Goal: Navigation & Orientation: Find specific page/section

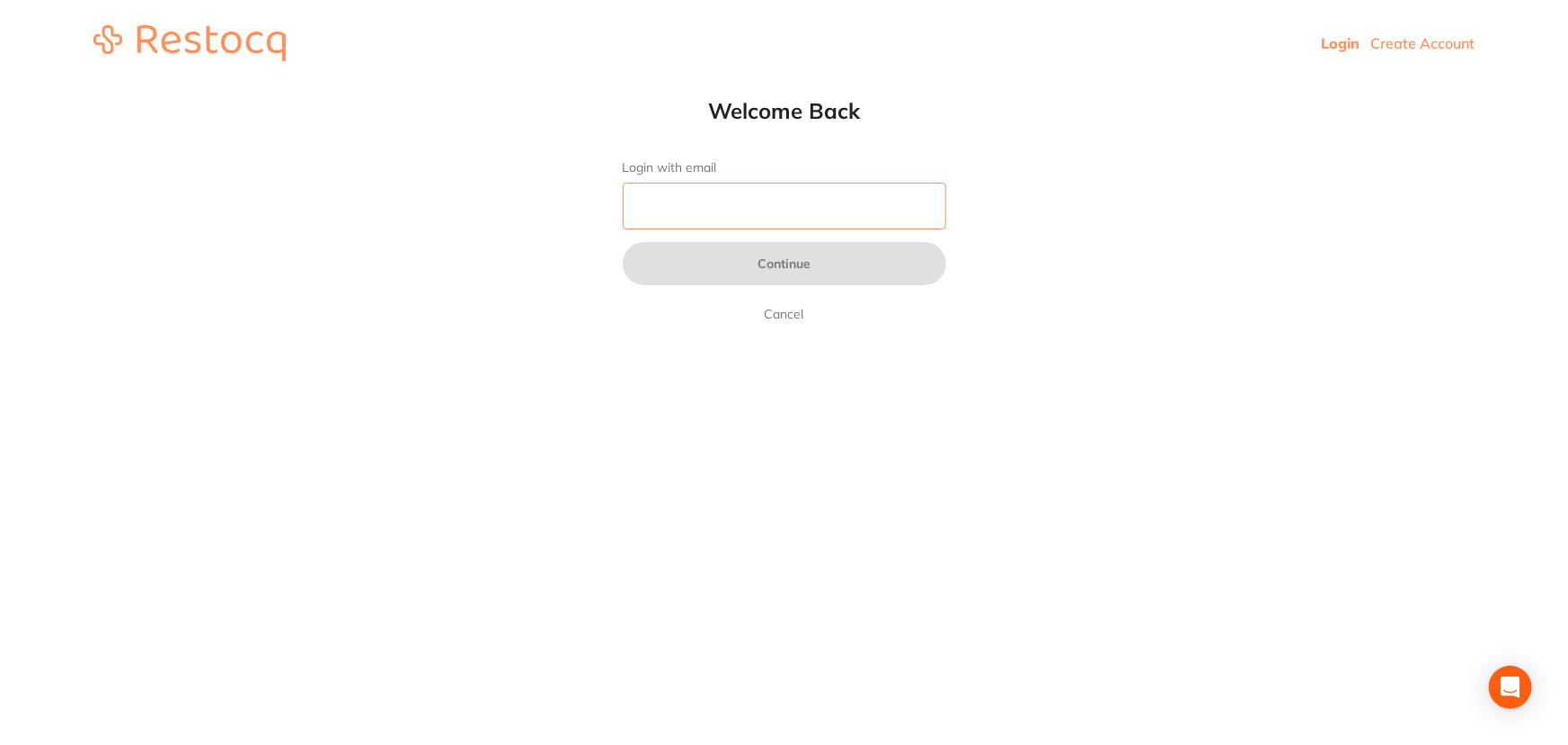
click at [701, 210] on input "Login with email" at bounding box center [784, 206] width 324 height 47
type input "[EMAIL_ADDRESS][DOMAIN_NAME]"
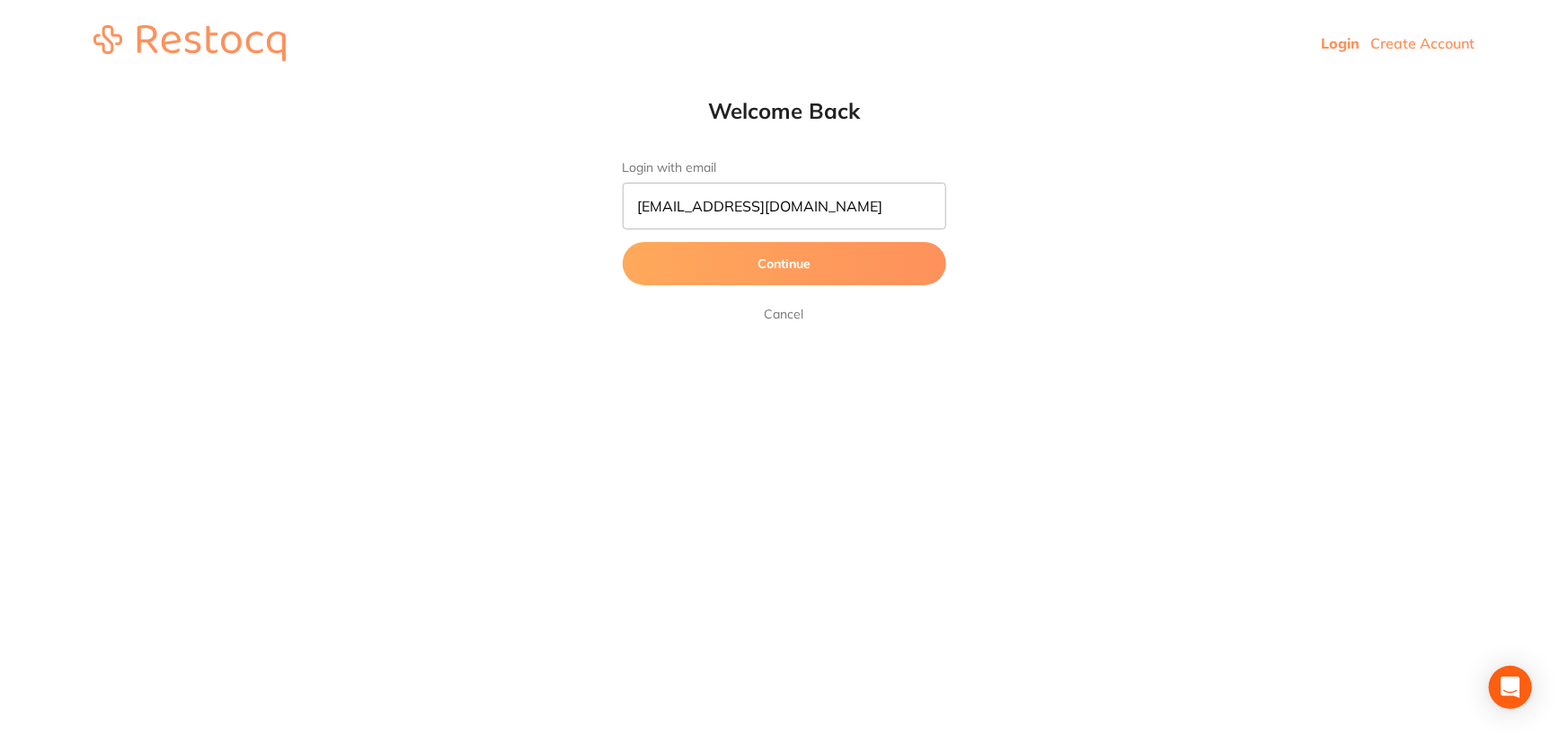
click at [852, 250] on button "Continue" at bounding box center [784, 263] width 324 height 43
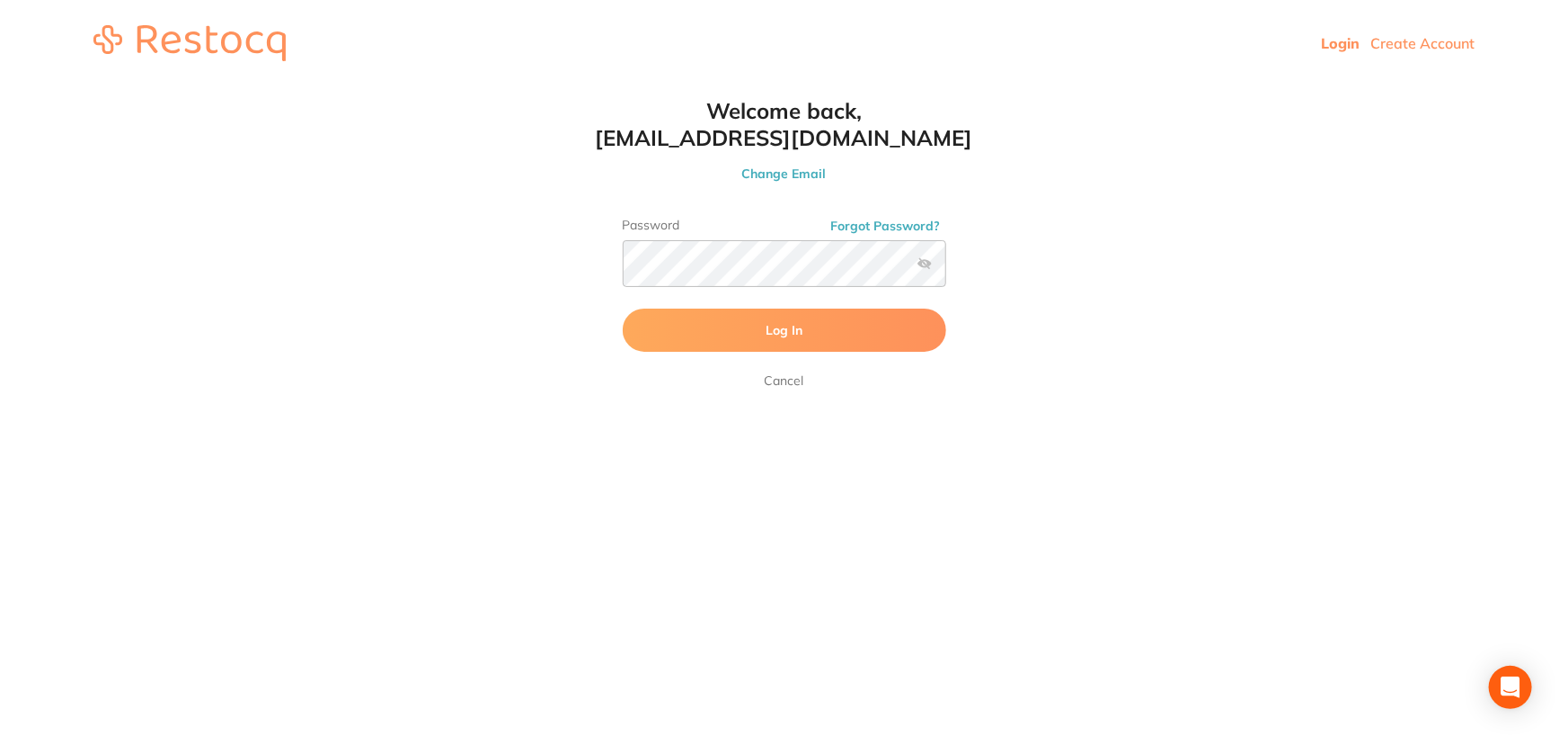
click at [762, 326] on button "Log In" at bounding box center [784, 329] width 324 height 43
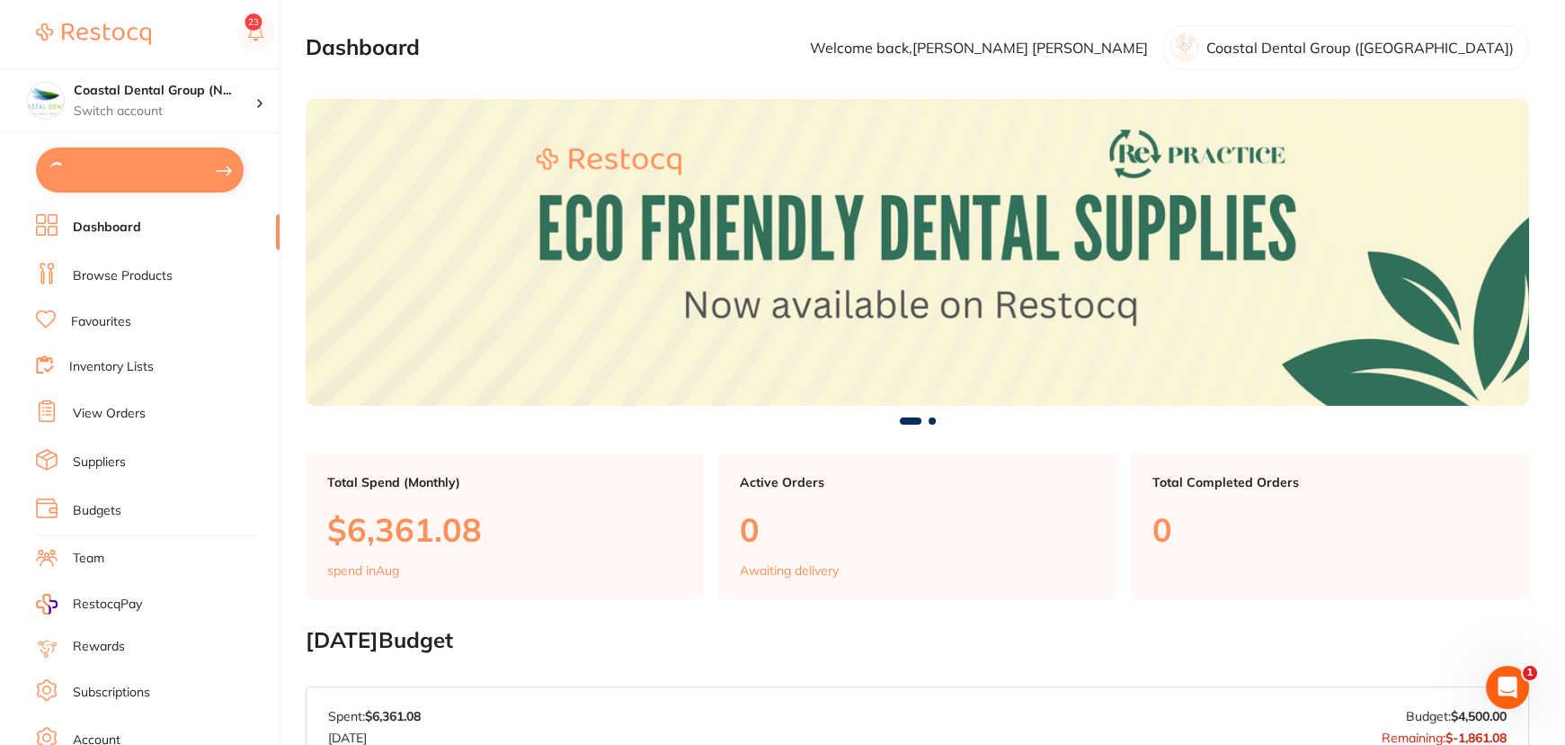
click at [107, 274] on link "Browse Products" at bounding box center [123, 276] width 100 height 18
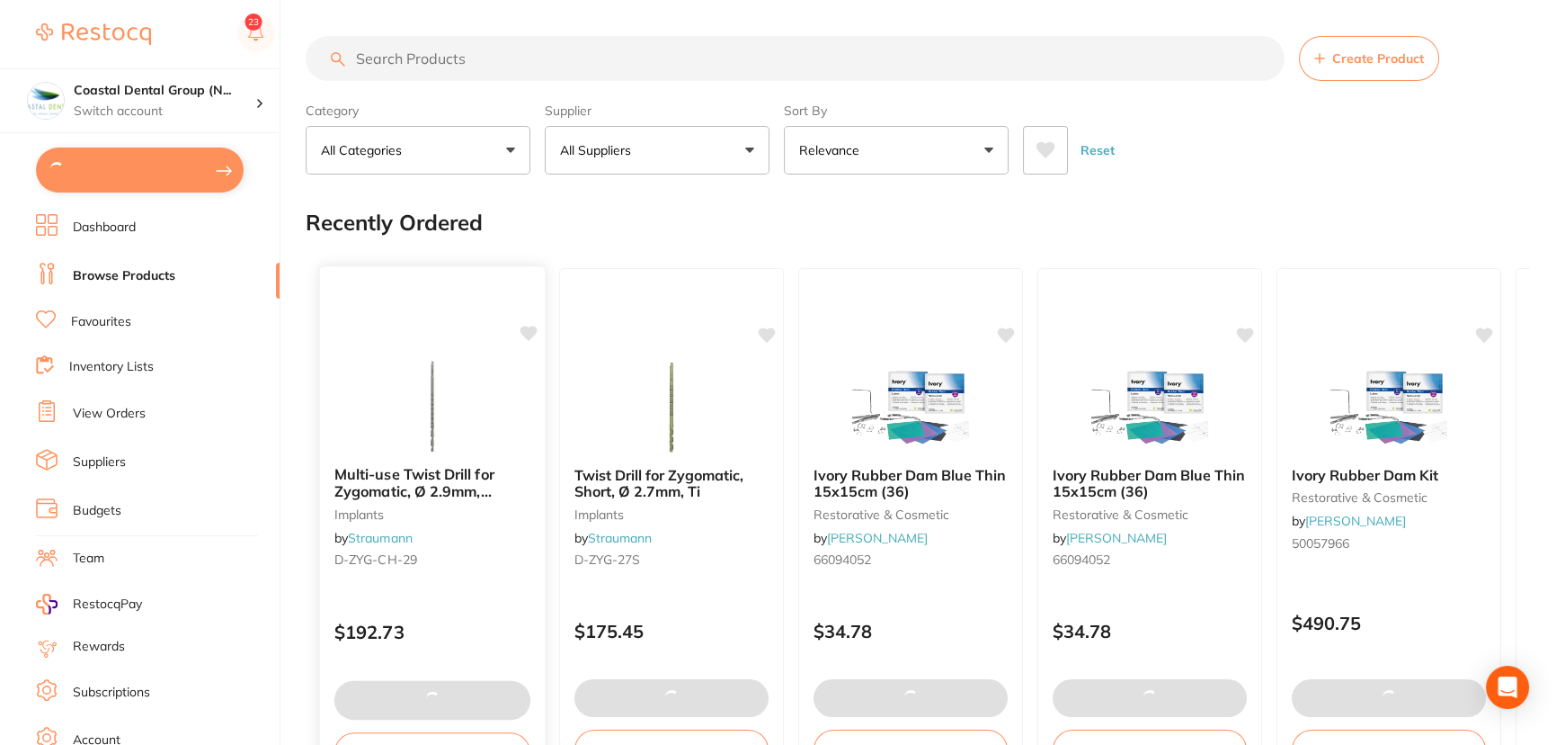
type textarea "closed [DATE]"
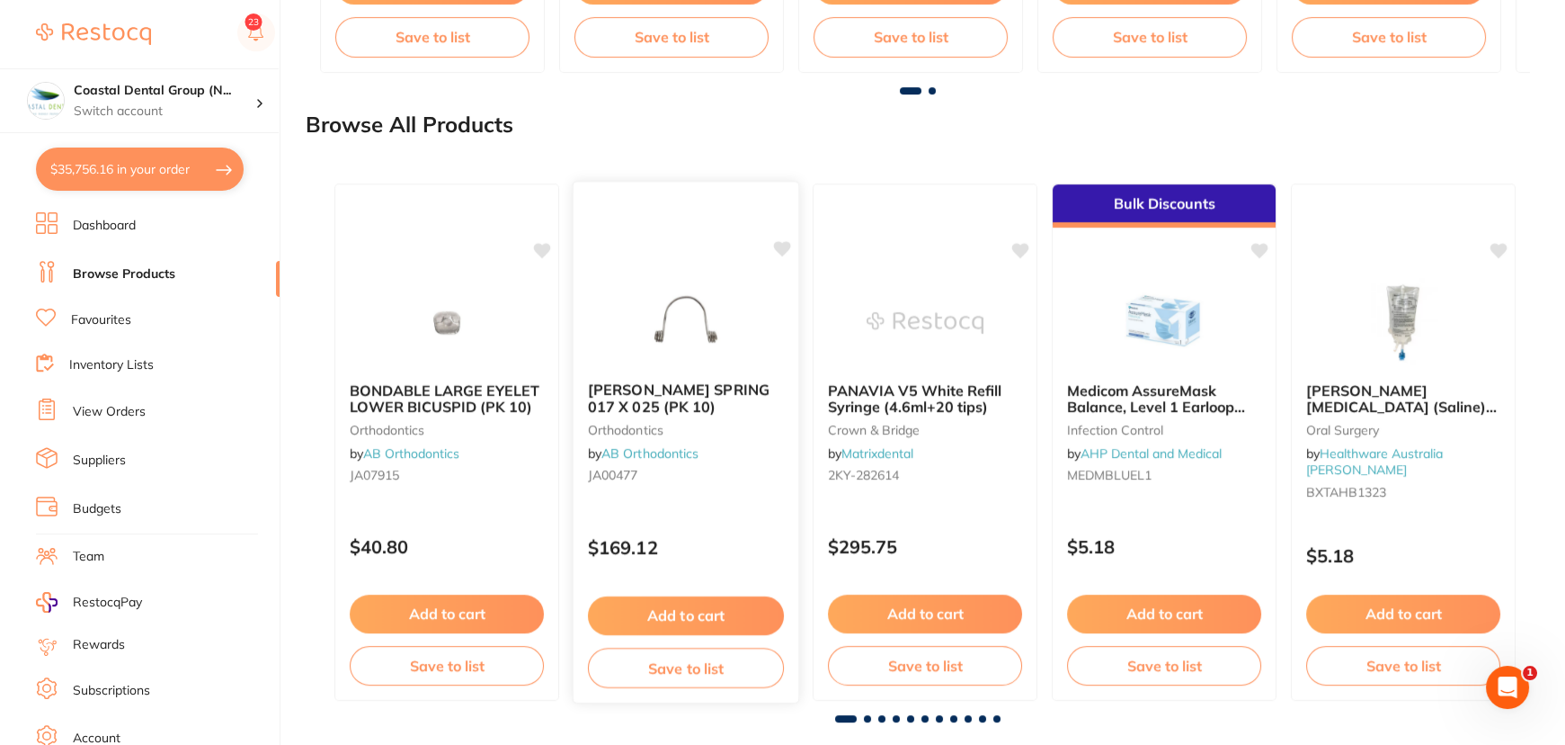
scroll to position [2060, 0]
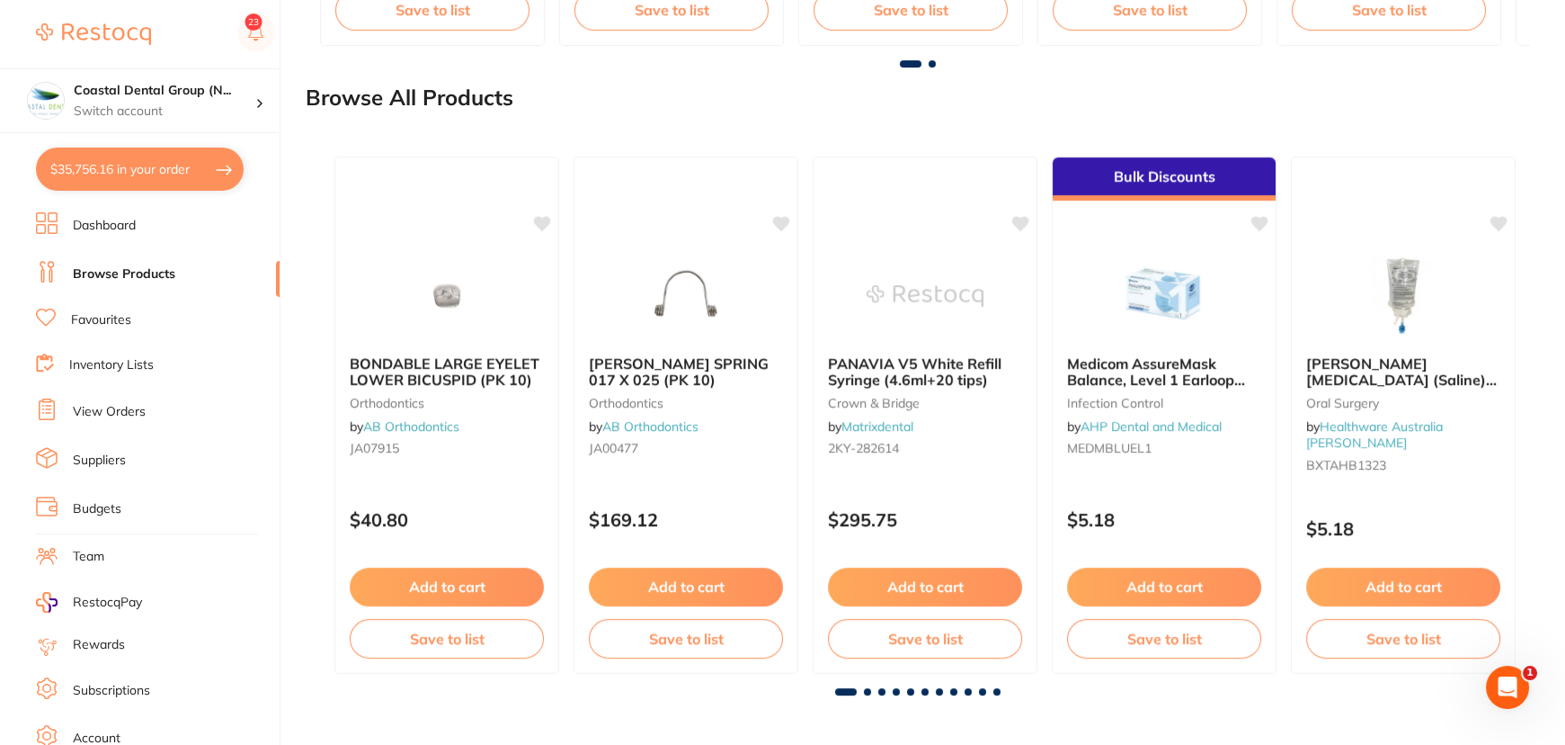
click at [112, 460] on link "Suppliers" at bounding box center [99, 460] width 53 height 18
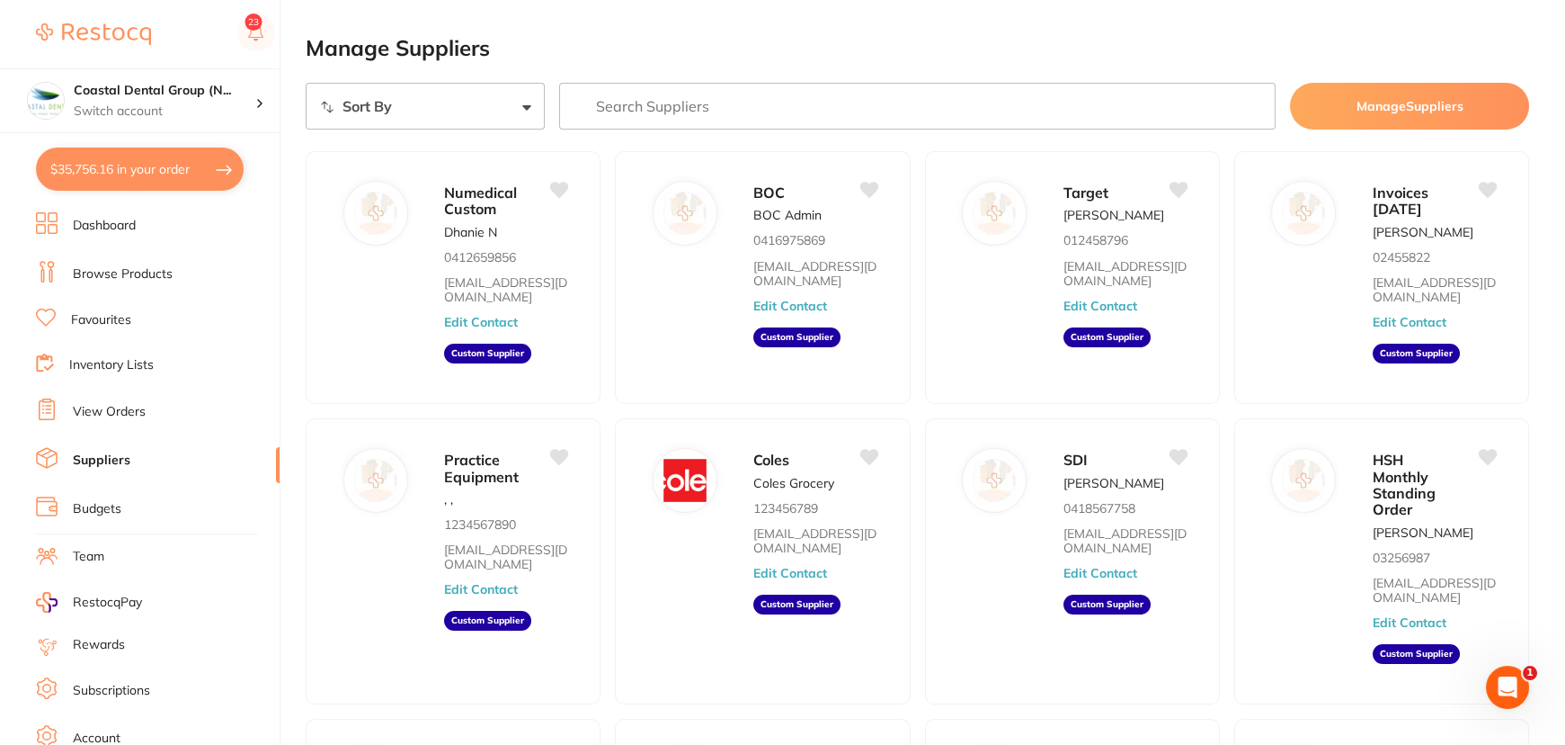
click at [95, 274] on link "Browse Products" at bounding box center [123, 274] width 100 height 18
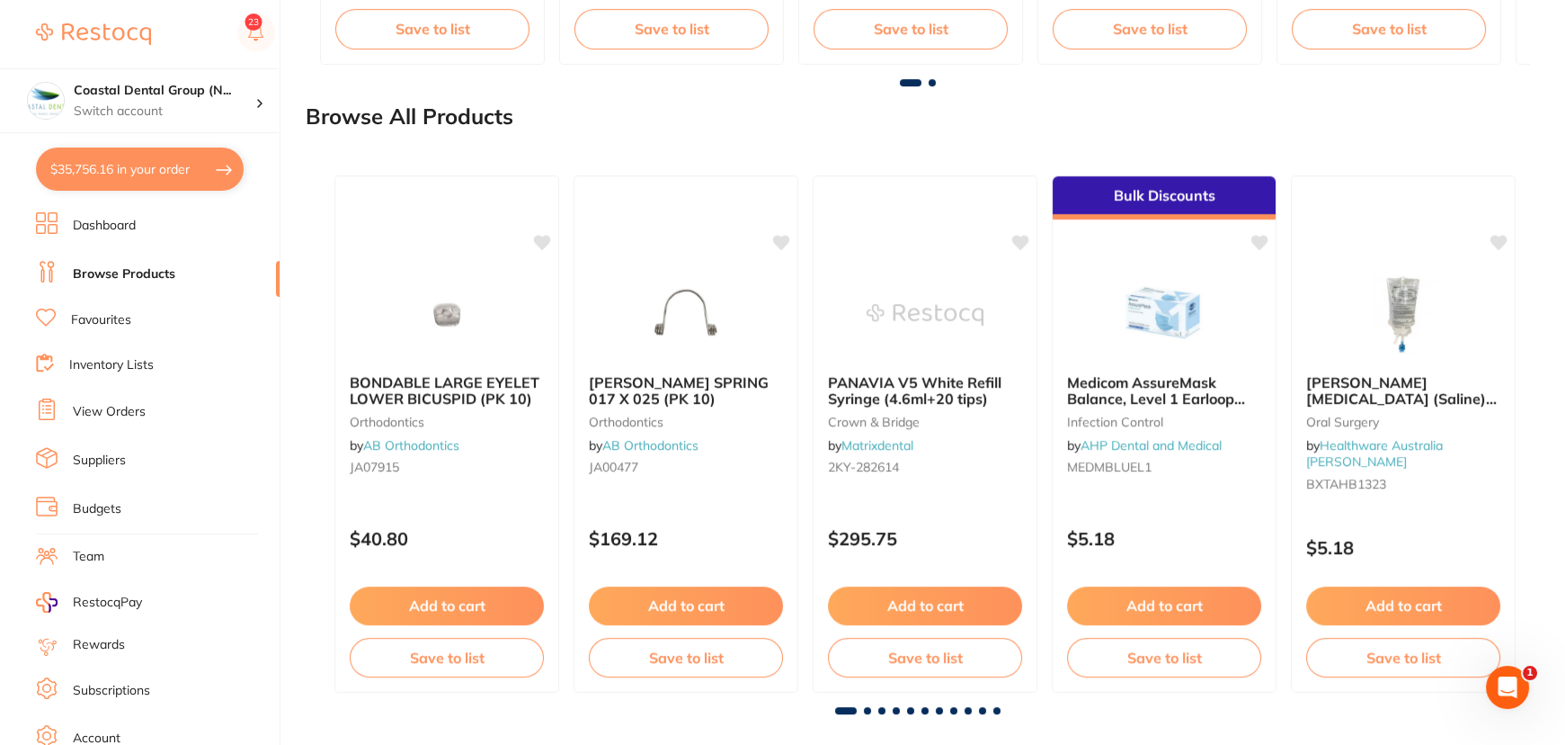
scroll to position [2042, 0]
